Goal: Find specific page/section: Find specific page/section

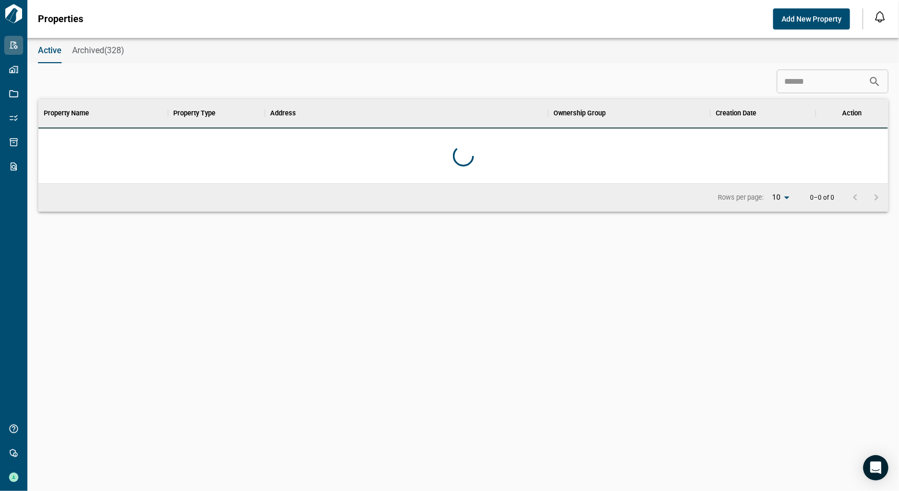
scroll to position [295, 846]
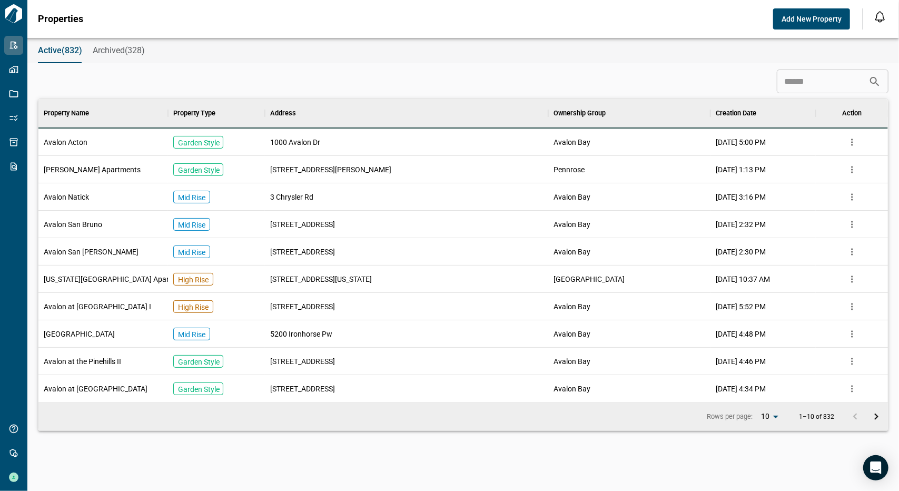
click at [803, 84] on input at bounding box center [823, 81] width 92 height 21
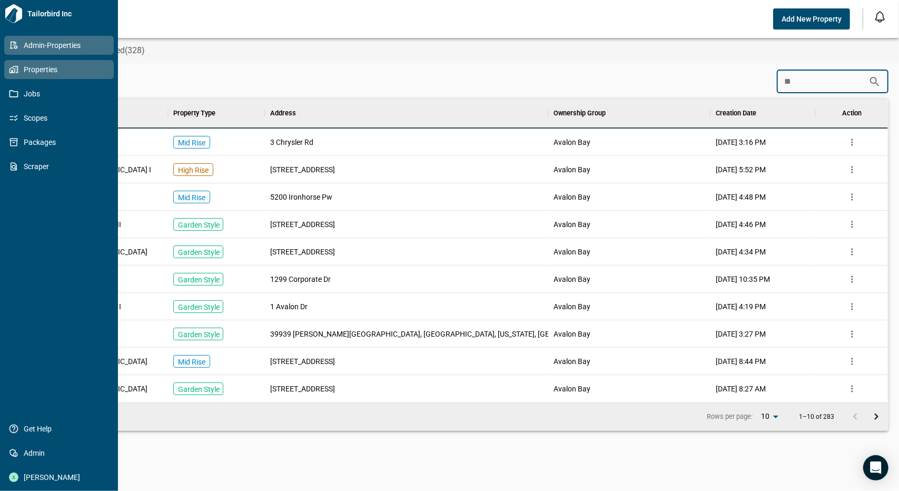
type input "**"
click at [33, 74] on span "Properties" at bounding box center [60, 69] width 85 height 11
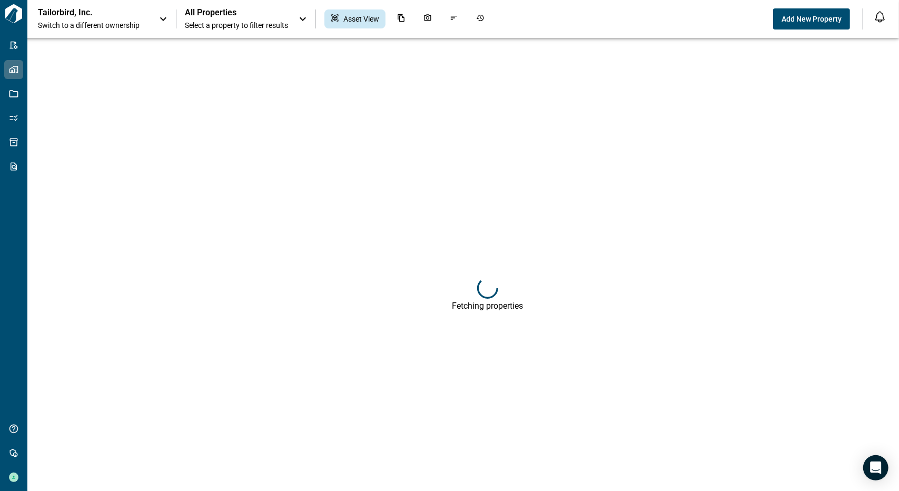
click at [165, 18] on icon at bounding box center [163, 19] width 6 height 4
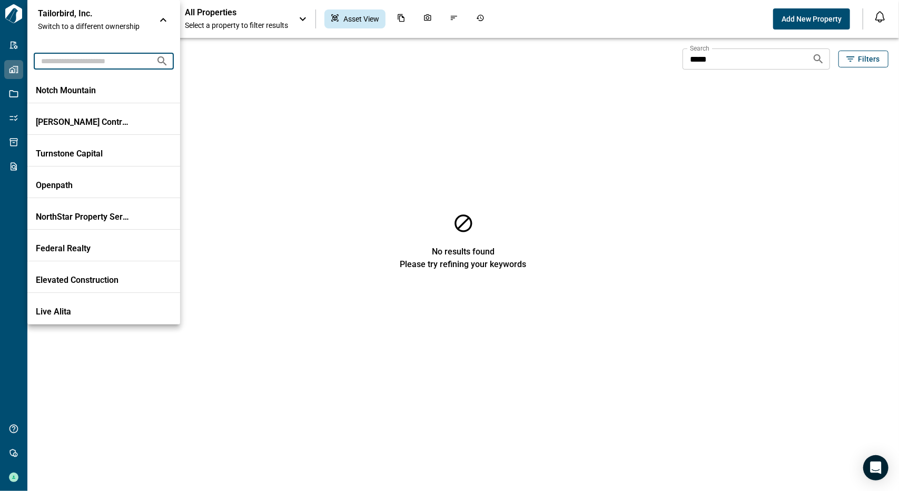
click at [112, 58] on input "text" at bounding box center [91, 60] width 114 height 19
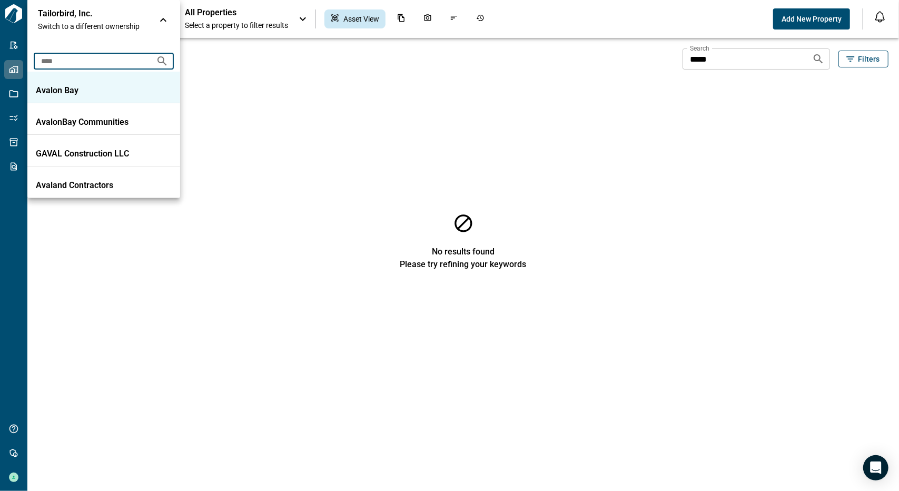
type input "****"
click at [146, 88] on div "Avalon Bay" at bounding box center [104, 90] width 136 height 11
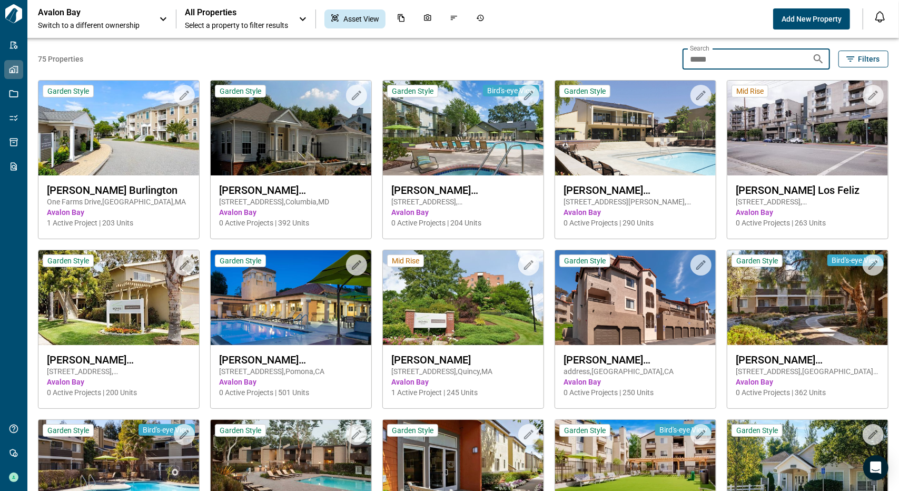
drag, startPoint x: 727, startPoint y: 55, endPoint x: 676, endPoint y: 60, distance: 51.8
click at [676, 60] on div "75 Properties Search ***** Search Filters Upload to Magic Folder Garden Style […" at bounding box center [463, 398] width 850 height 720
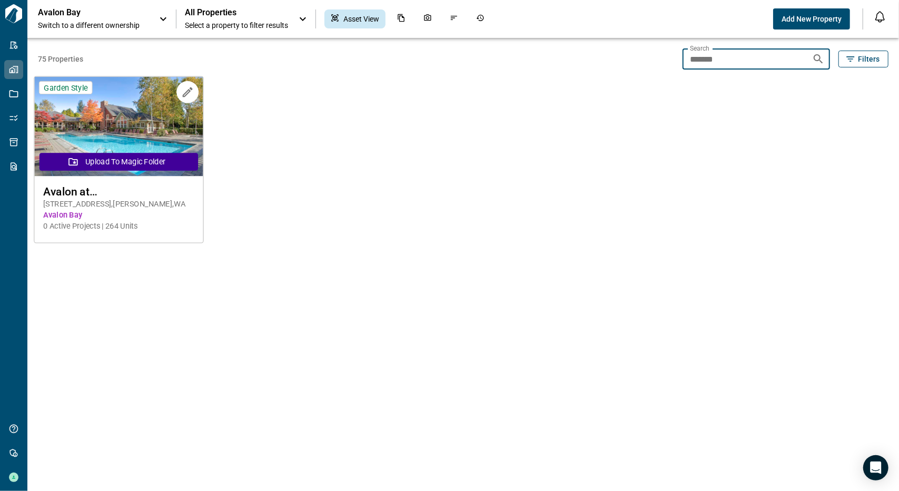
type input "*******"
click at [161, 122] on img at bounding box center [118, 127] width 169 height 100
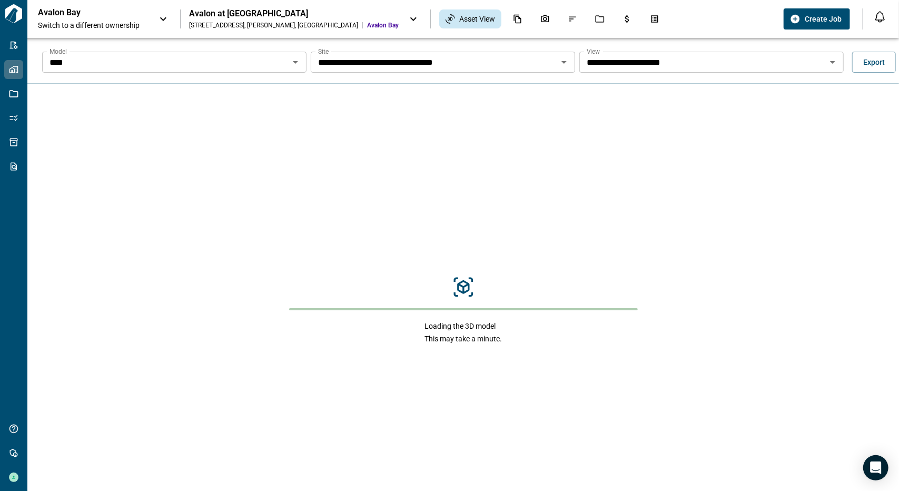
click at [291, 57] on icon "Open" at bounding box center [295, 62] width 13 height 13
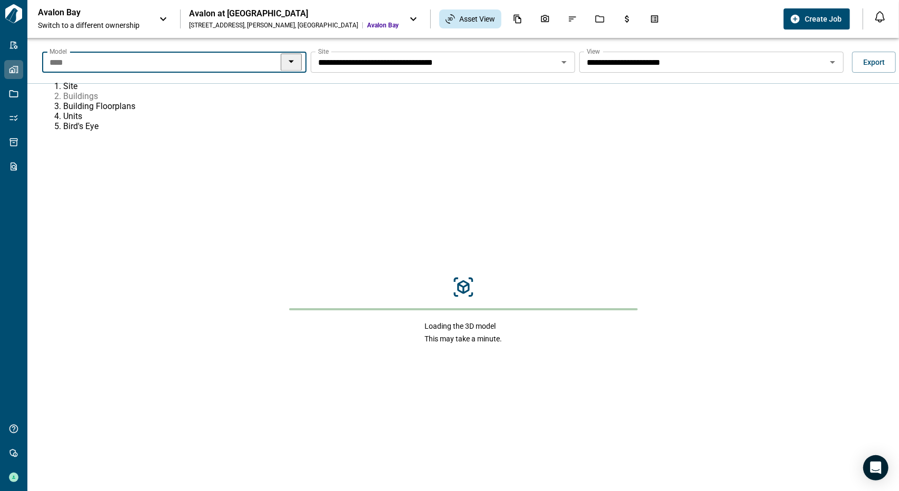
click at [268, 101] on li "Buildings" at bounding box center [184, 96] width 242 height 10
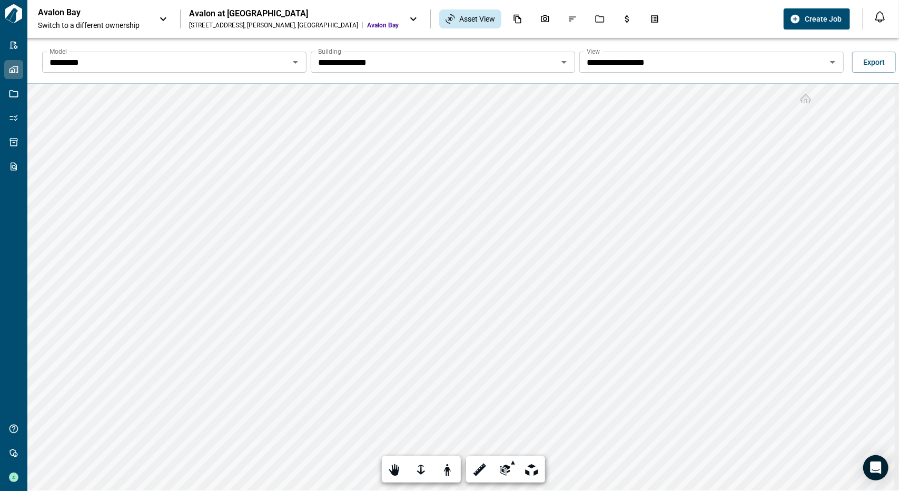
click at [286, 64] on div "********* Model" at bounding box center [174, 62] width 264 height 21
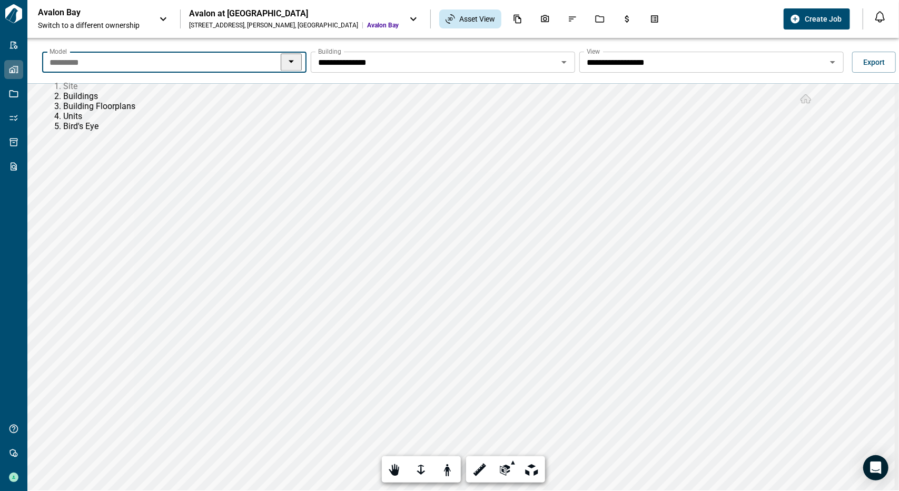
click at [234, 87] on li "Site" at bounding box center [184, 86] width 242 height 10
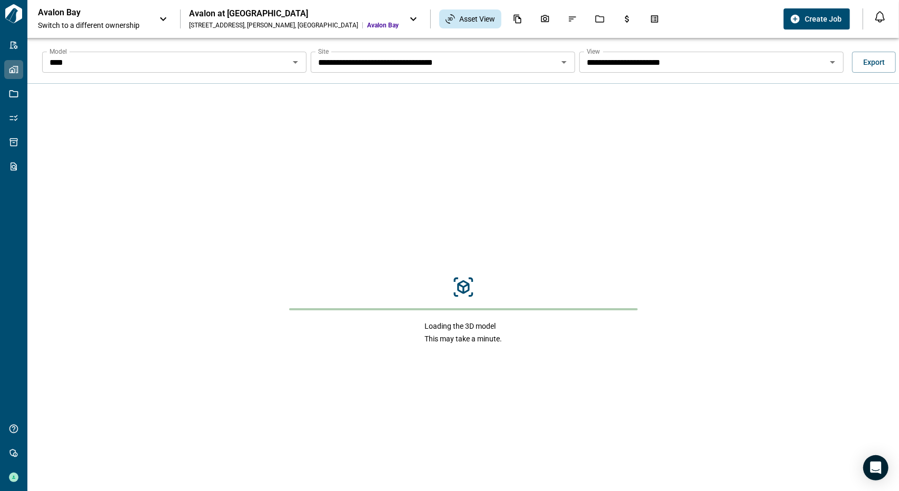
click at [565, 63] on icon "Open" at bounding box center [564, 62] width 13 height 13
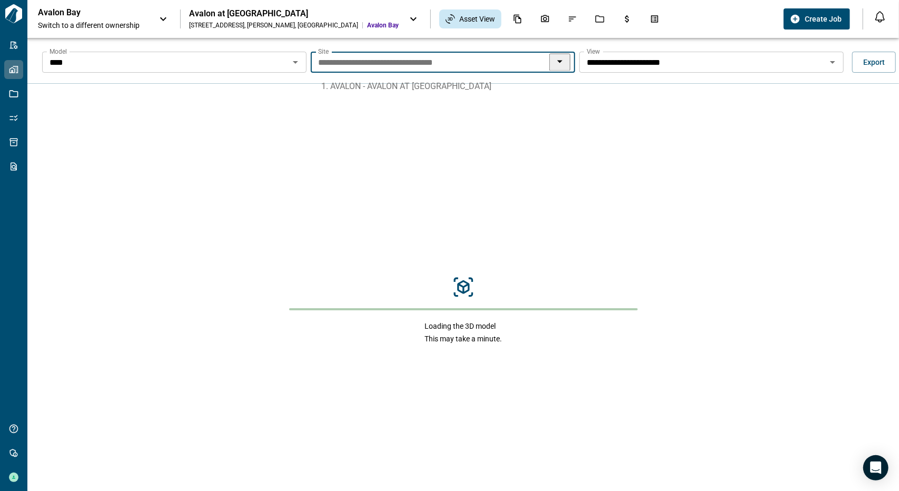
click at [565, 63] on icon "Close" at bounding box center [559, 61] width 13 height 13
click at [830, 62] on icon "Open" at bounding box center [832, 62] width 5 height 3
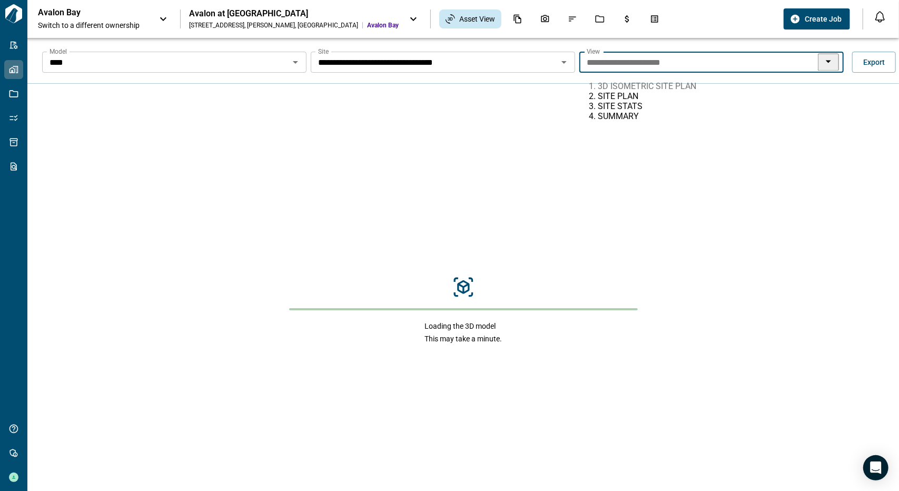
click at [829, 62] on icon "Close" at bounding box center [828, 62] width 5 height 3
click at [294, 64] on icon "Open" at bounding box center [295, 62] width 13 height 13
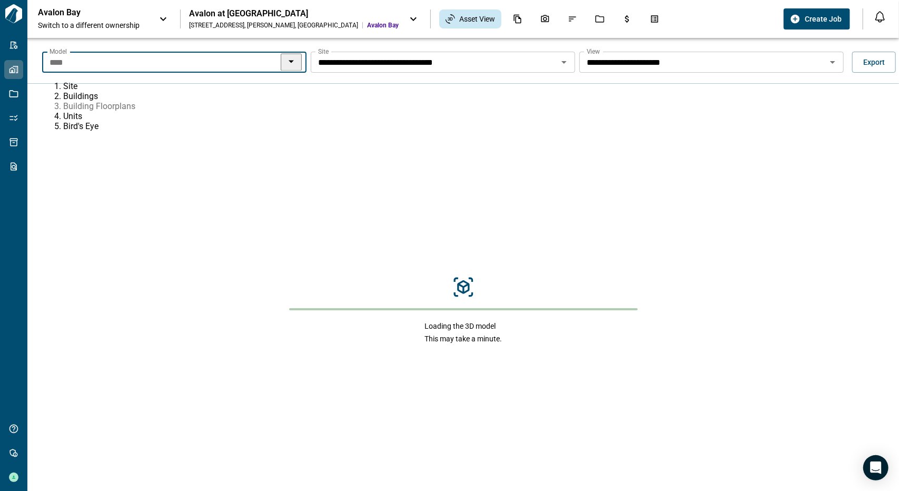
click at [235, 111] on li "Building Floorplans" at bounding box center [184, 106] width 242 height 10
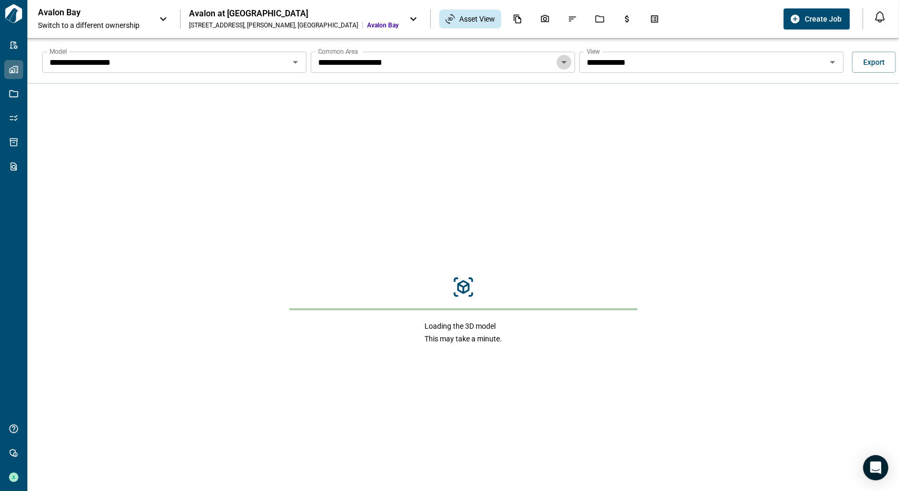
click at [563, 64] on icon "Open" at bounding box center [564, 62] width 13 height 13
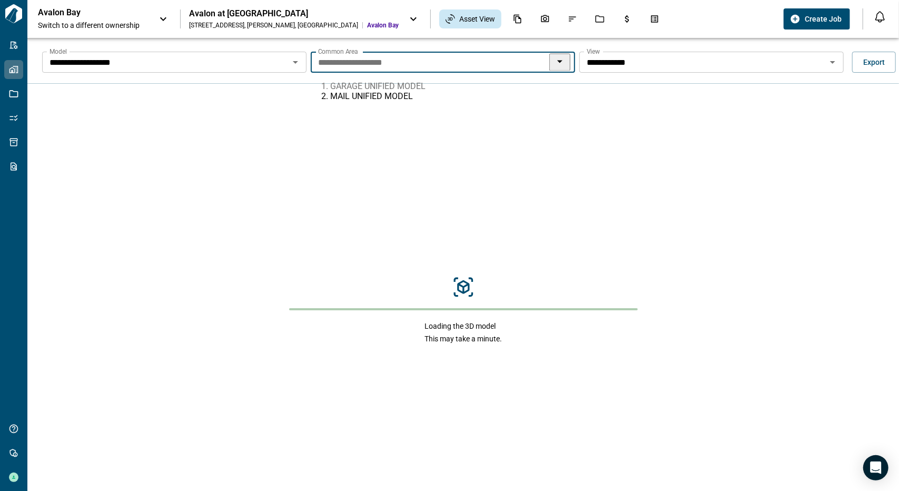
click at [565, 58] on icon "Close" at bounding box center [559, 61] width 13 height 13
click at [293, 65] on icon "Open" at bounding box center [295, 62] width 13 height 13
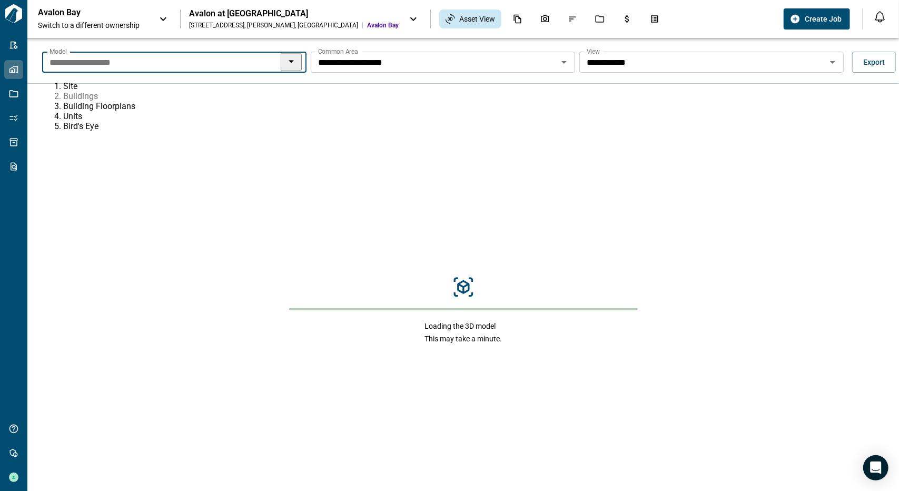
click at [148, 101] on li "Buildings" at bounding box center [184, 96] width 242 height 10
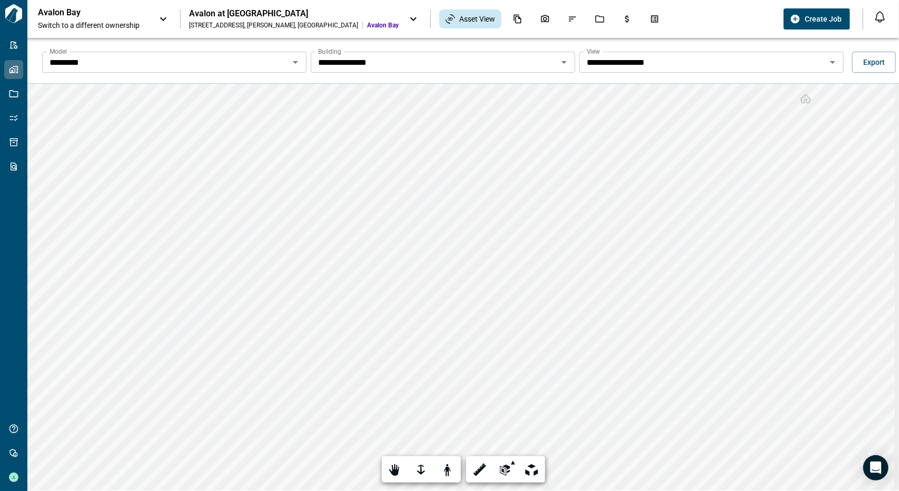
click at [19, 329] on div "**********" at bounding box center [449, 245] width 899 height 491
click at [563, 61] on icon "Open" at bounding box center [564, 62] width 13 height 13
click at [561, 64] on icon "Open" at bounding box center [564, 62] width 13 height 13
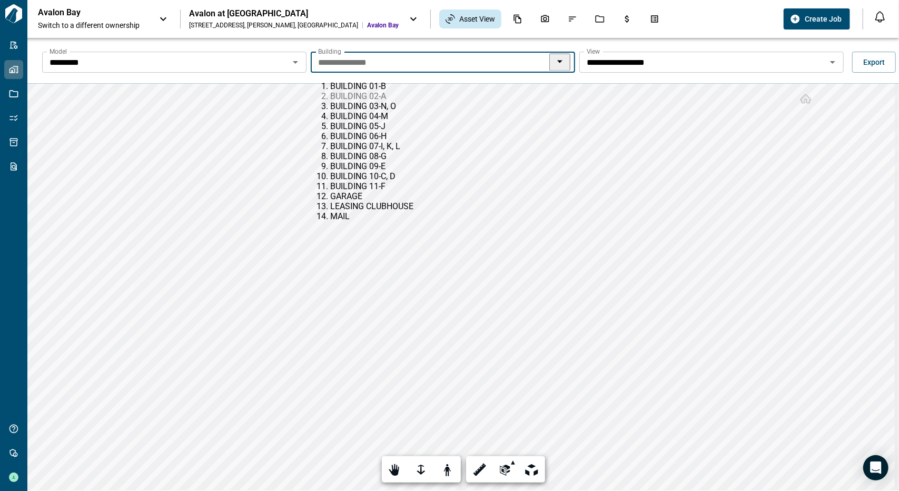
click at [387, 101] on li "BUILDING 02 - A" at bounding box center [451, 96] width 242 height 10
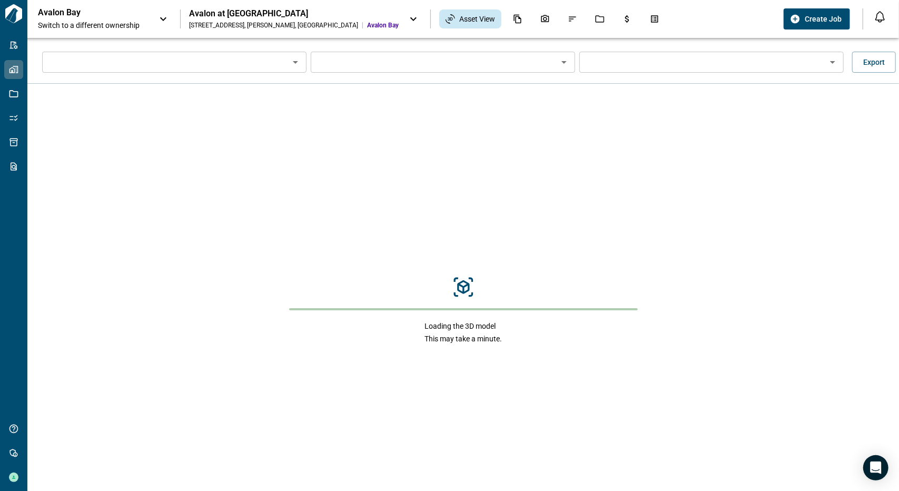
type input "*********"
type input "**********"
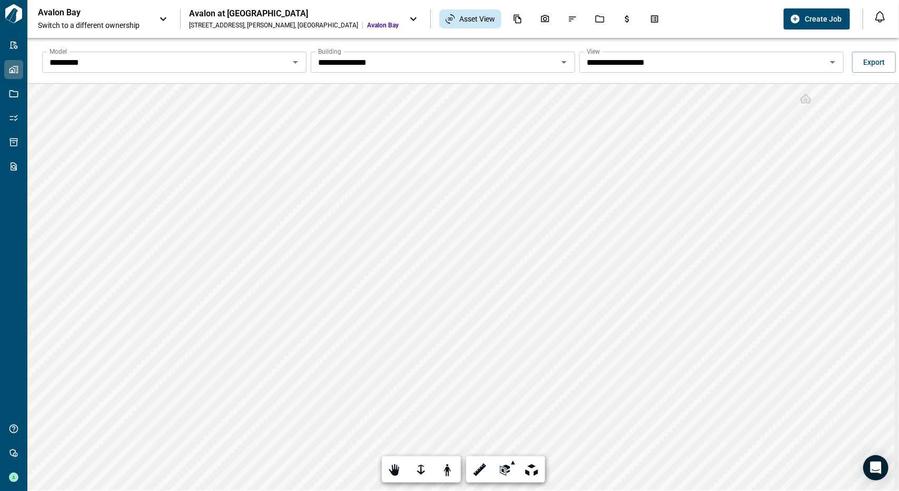
click at [562, 58] on icon "Open" at bounding box center [564, 62] width 13 height 13
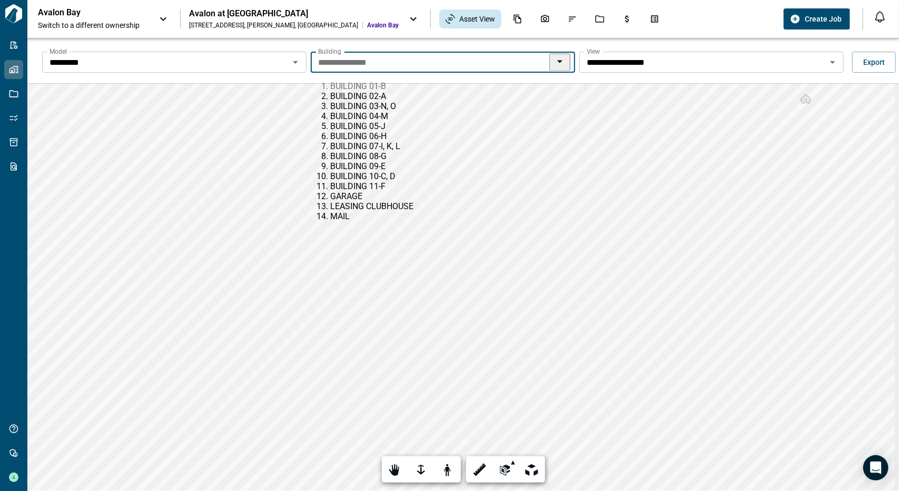
click at [416, 86] on li "BUILDING 01 - B" at bounding box center [451, 86] width 242 height 10
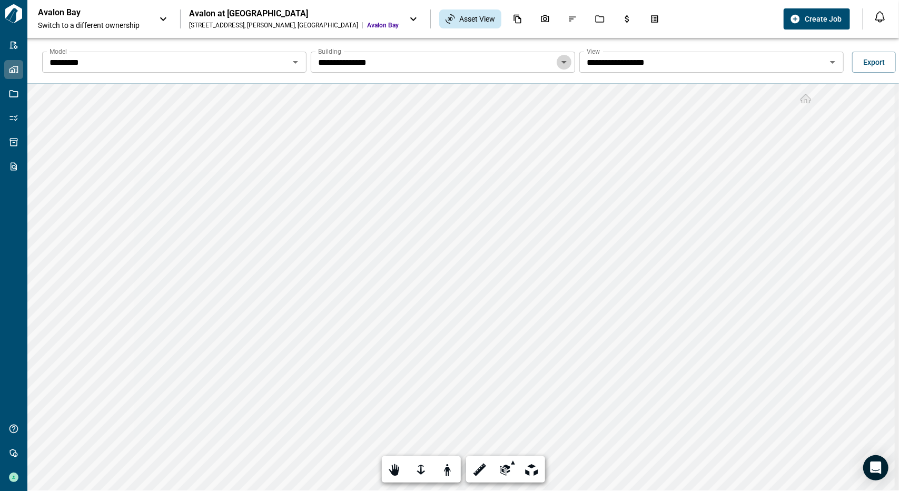
click at [560, 67] on icon "Open" at bounding box center [564, 62] width 13 height 13
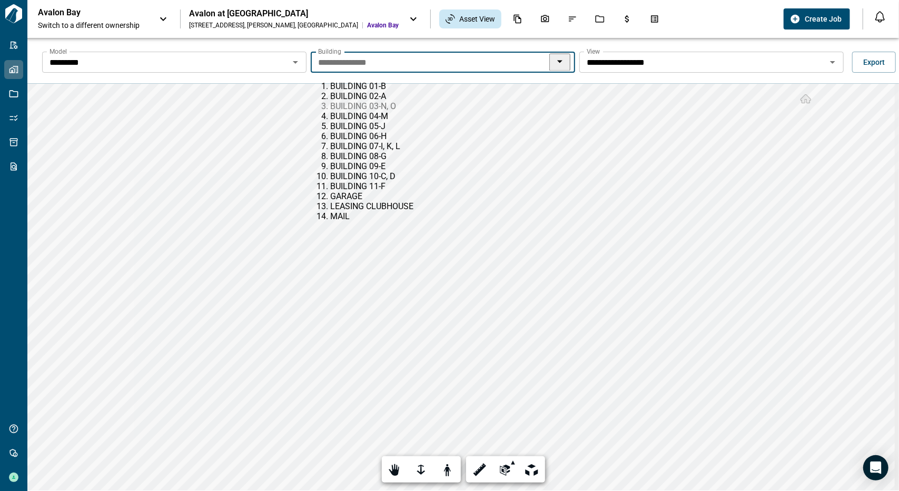
click at [438, 111] on li "BUILDING 03 - N, O" at bounding box center [451, 106] width 242 height 10
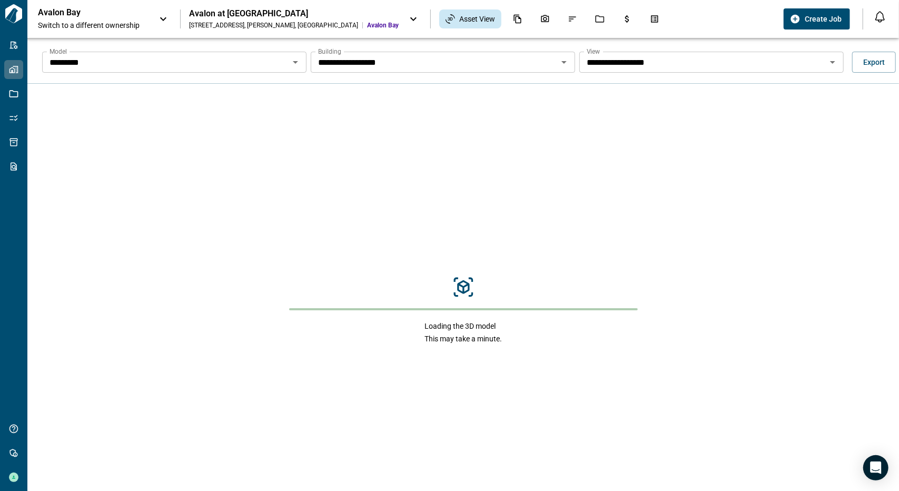
click at [561, 60] on icon "Open" at bounding box center [564, 62] width 13 height 13
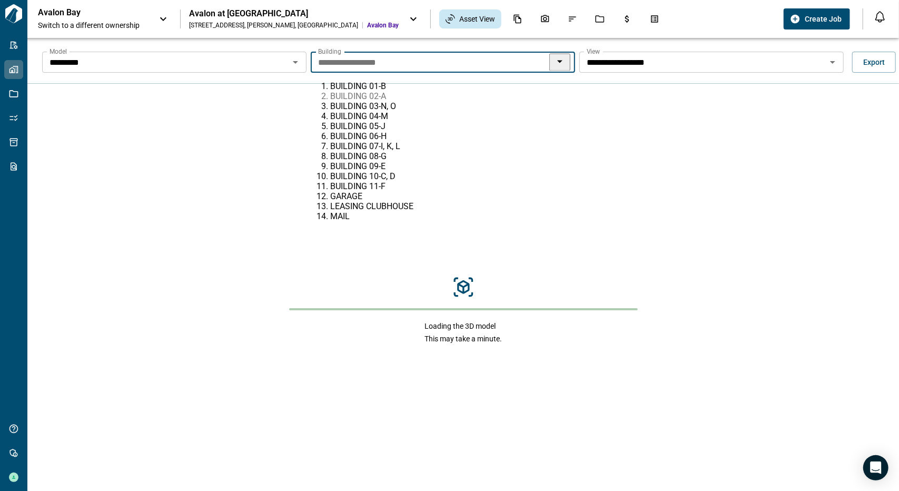
click at [428, 101] on li "BUILDING 02 - A" at bounding box center [451, 96] width 242 height 10
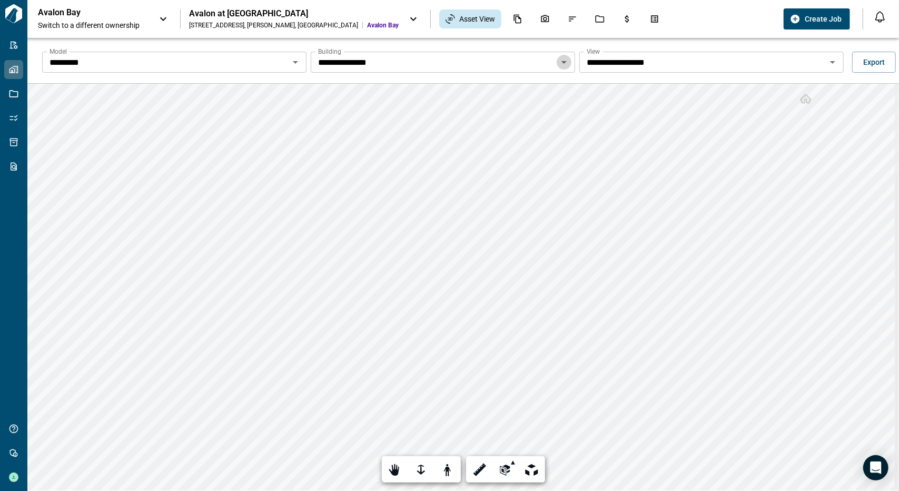
click at [561, 61] on icon "Open" at bounding box center [564, 62] width 13 height 13
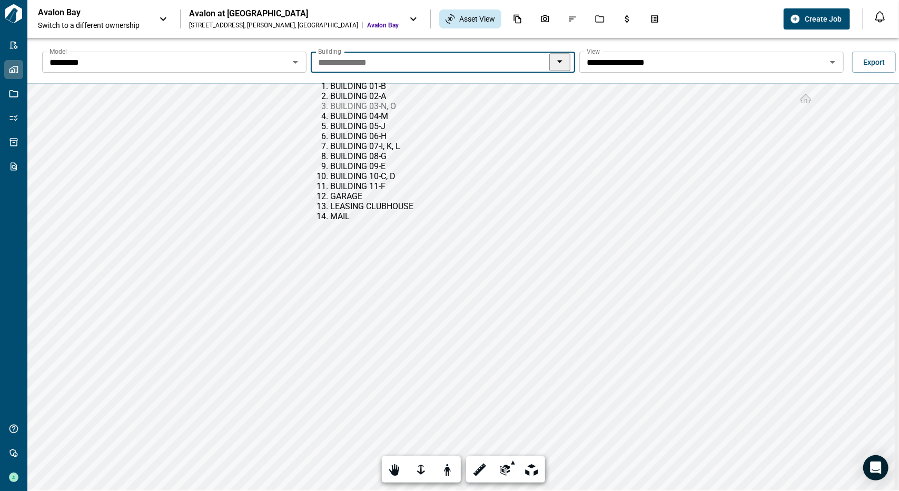
click at [394, 111] on li "BUILDING 03 - N, O" at bounding box center [451, 106] width 242 height 10
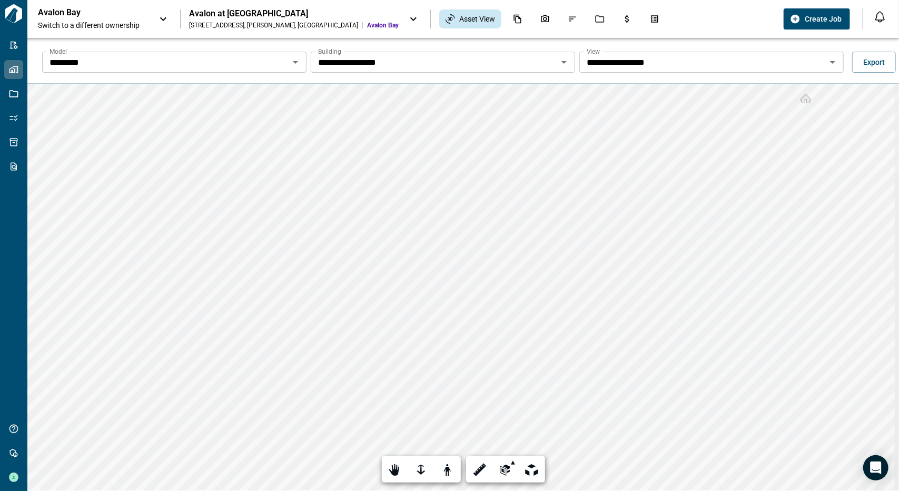
click at [290, 63] on icon "Open" at bounding box center [295, 62] width 13 height 13
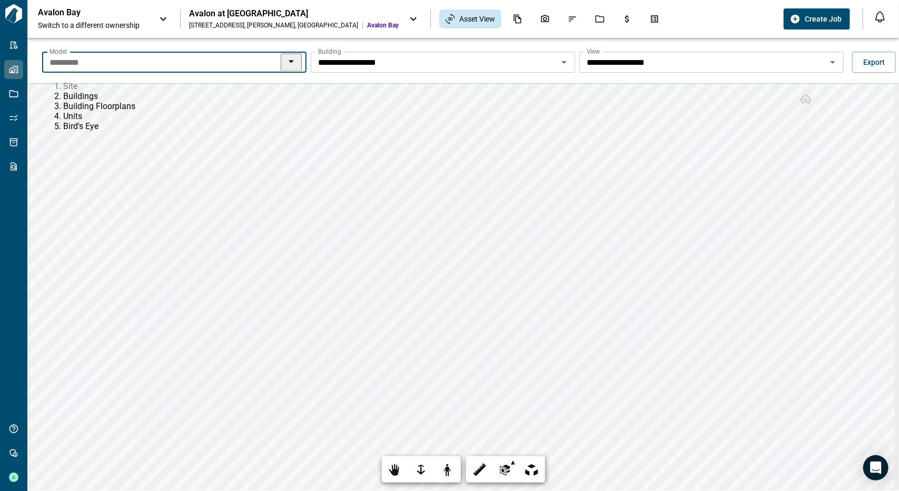
click at [189, 90] on li "Site" at bounding box center [184, 86] width 242 height 10
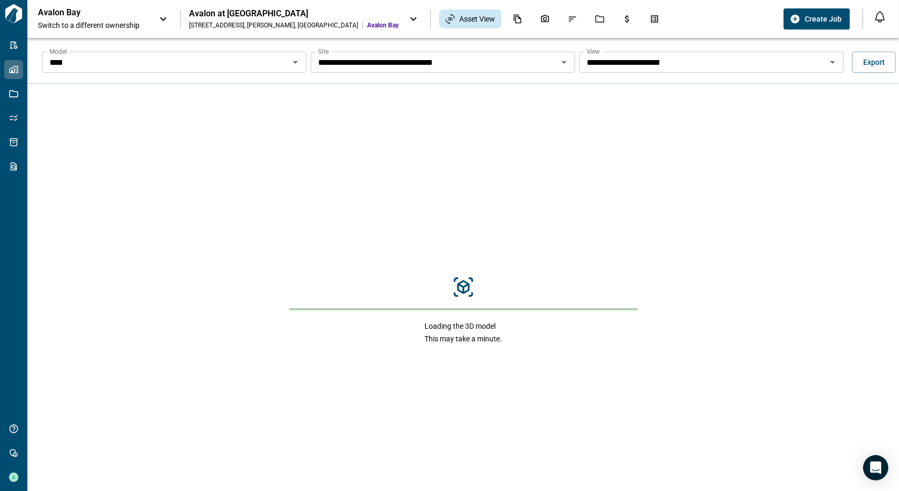
click at [290, 56] on icon "Open" at bounding box center [295, 62] width 13 height 13
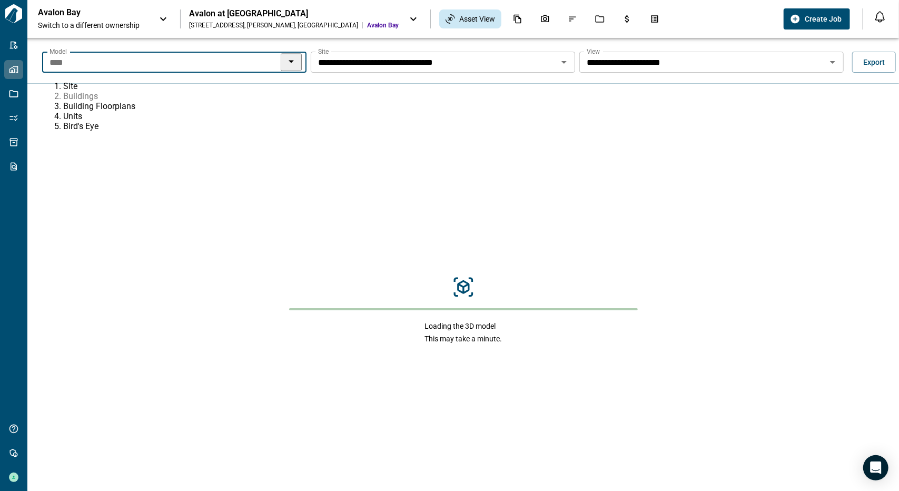
click at [229, 101] on li "Buildings" at bounding box center [184, 96] width 242 height 10
